Goal: Transaction & Acquisition: Purchase product/service

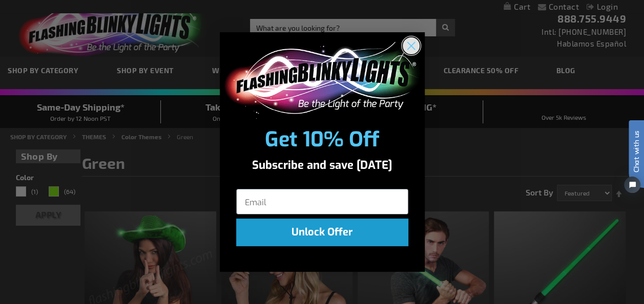
click at [416, 44] on circle "Close dialog" at bounding box center [410, 45] width 17 height 17
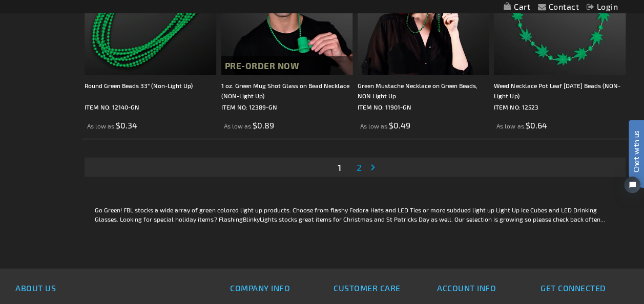
scroll to position [3022, 0]
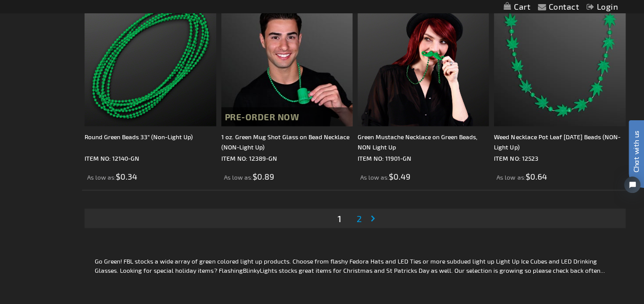
click at [357, 219] on span "2" at bounding box center [358, 218] width 5 height 11
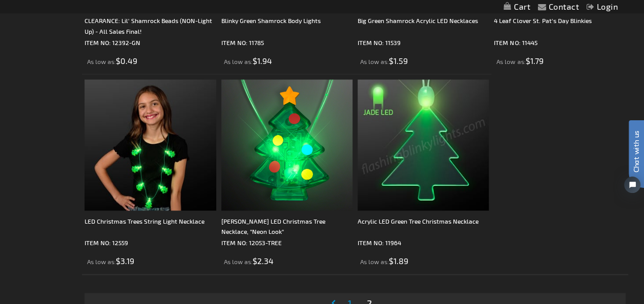
scroll to position [1024, 0]
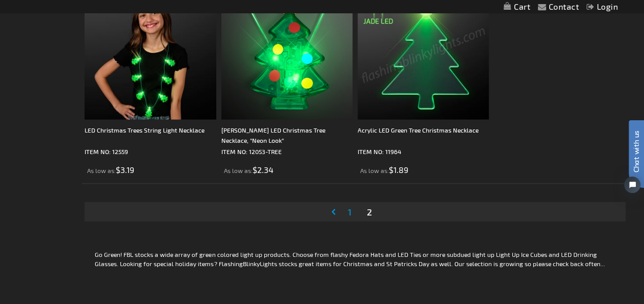
click at [349, 212] on span "1" at bounding box center [349, 211] width 4 height 11
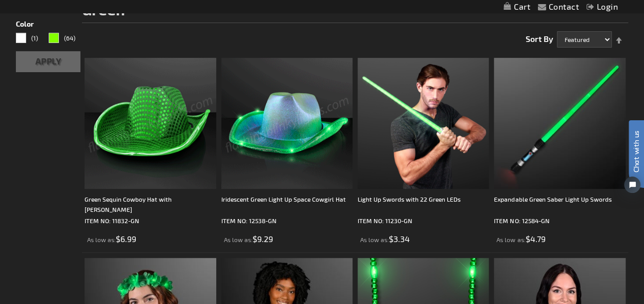
scroll to position [256, 0]
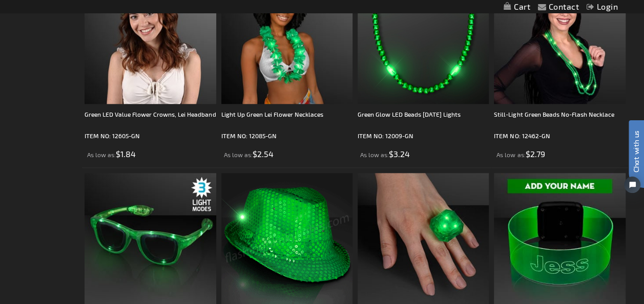
scroll to position [461, 0]
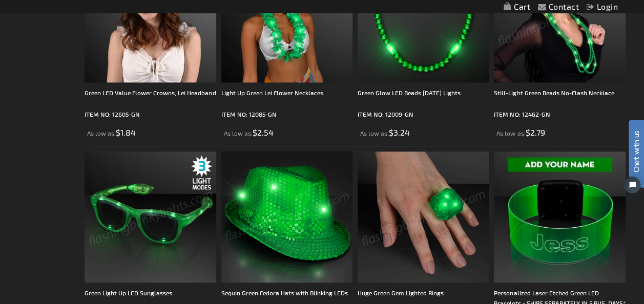
click at [582, 61] on img at bounding box center [559, 16] width 131 height 131
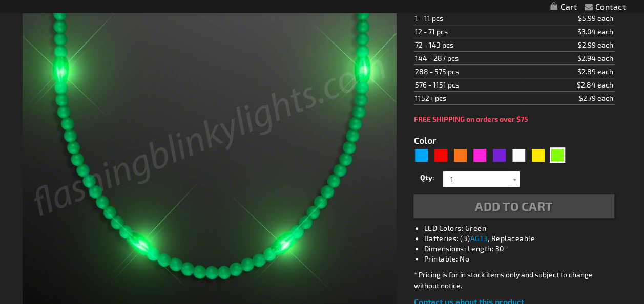
type input "5648"
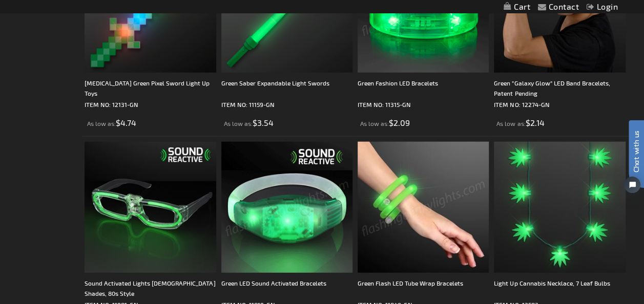
scroll to position [1332, 0]
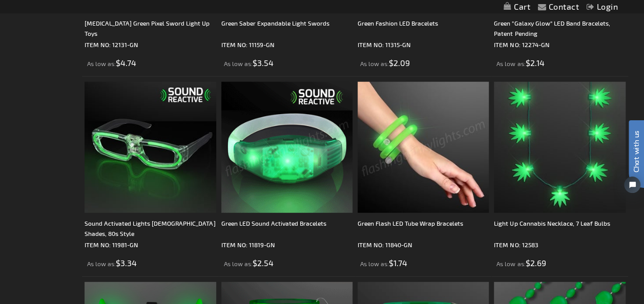
click at [402, 133] on img at bounding box center [422, 147] width 131 height 131
